Goal: Find specific page/section: Find specific page/section

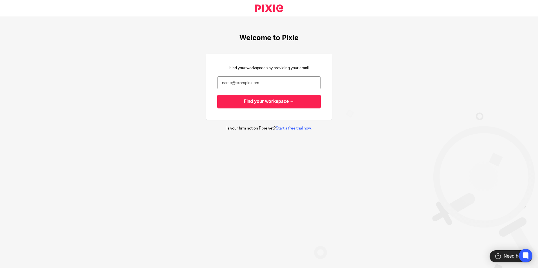
type input "[PERSON_NAME][EMAIL_ADDRESS][DOMAIN_NAME]"
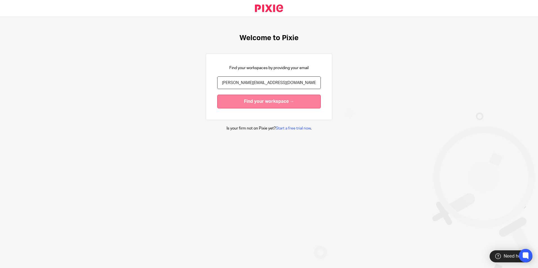
click at [269, 102] on input "Find your workspace →" at bounding box center [269, 102] width 104 height 14
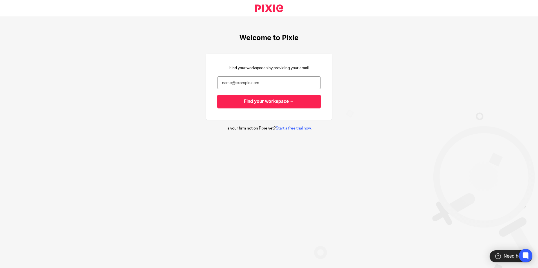
click at [270, 91] on form "Find your workspace →" at bounding box center [269, 93] width 104 height 32
click at [275, 82] on input "email" at bounding box center [269, 83] width 104 height 13
type input "[PERSON_NAME][EMAIL_ADDRESS][DOMAIN_NAME]"
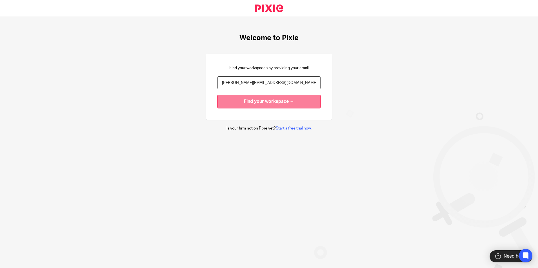
click at [265, 103] on input "Find your workspace →" at bounding box center [269, 102] width 104 height 14
